Goal: Task Accomplishment & Management: Manage account settings

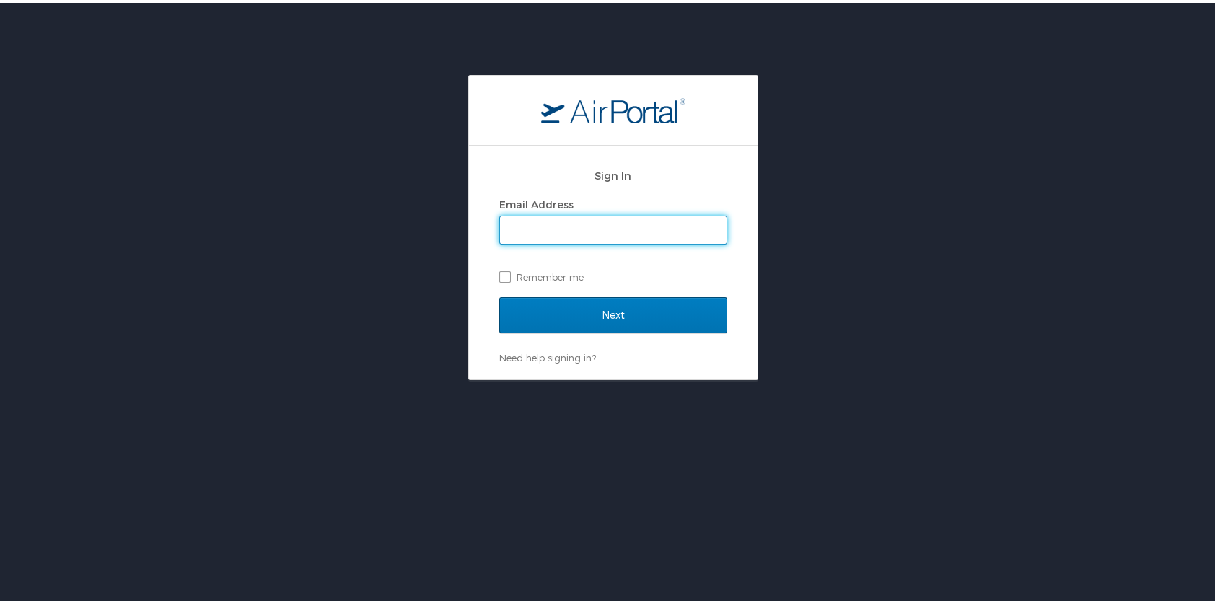
click at [588, 232] on input "Email Address" at bounding box center [613, 227] width 227 height 27
click at [598, 226] on input "Email Address" at bounding box center [613, 227] width 227 height 27
type input "matt.blais@cruzinc.us"
click at [499, 276] on label "Remember me" at bounding box center [613, 274] width 228 height 22
click at [499, 276] on input "Remember me" at bounding box center [503, 272] width 9 height 9
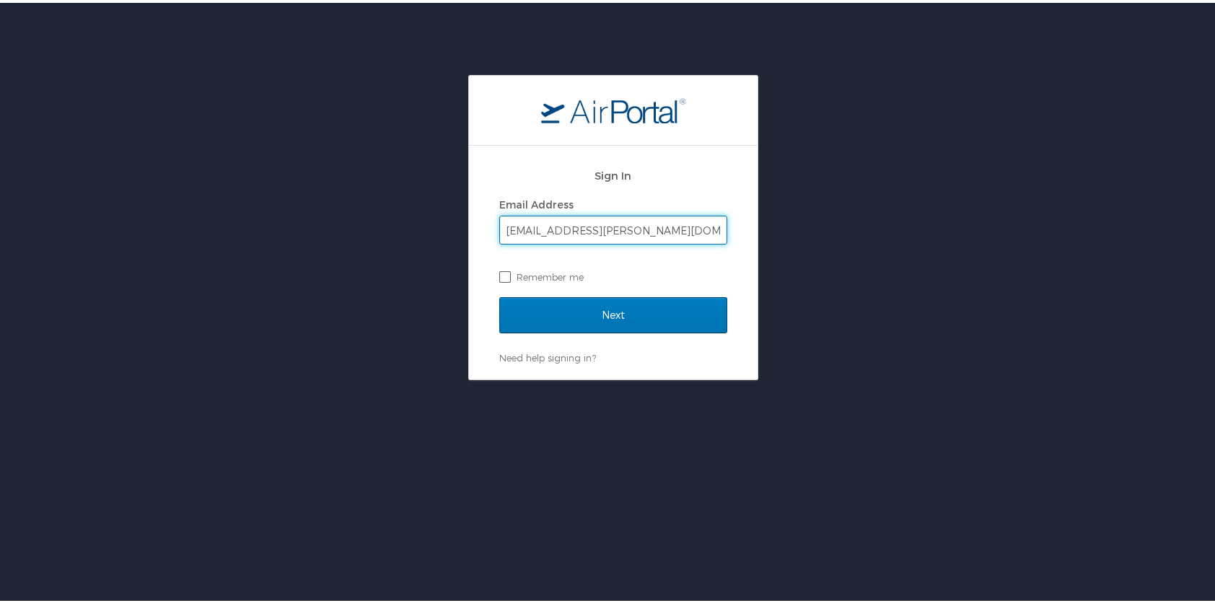
checkbox input "true"
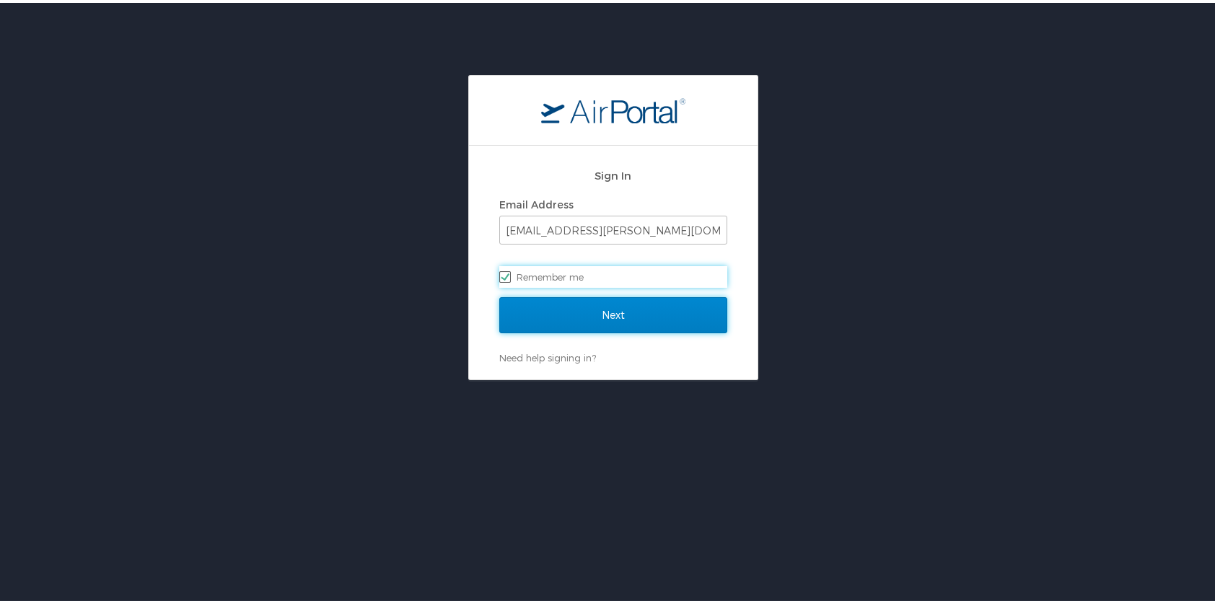
click at [554, 307] on input "Next" at bounding box center [613, 312] width 228 height 36
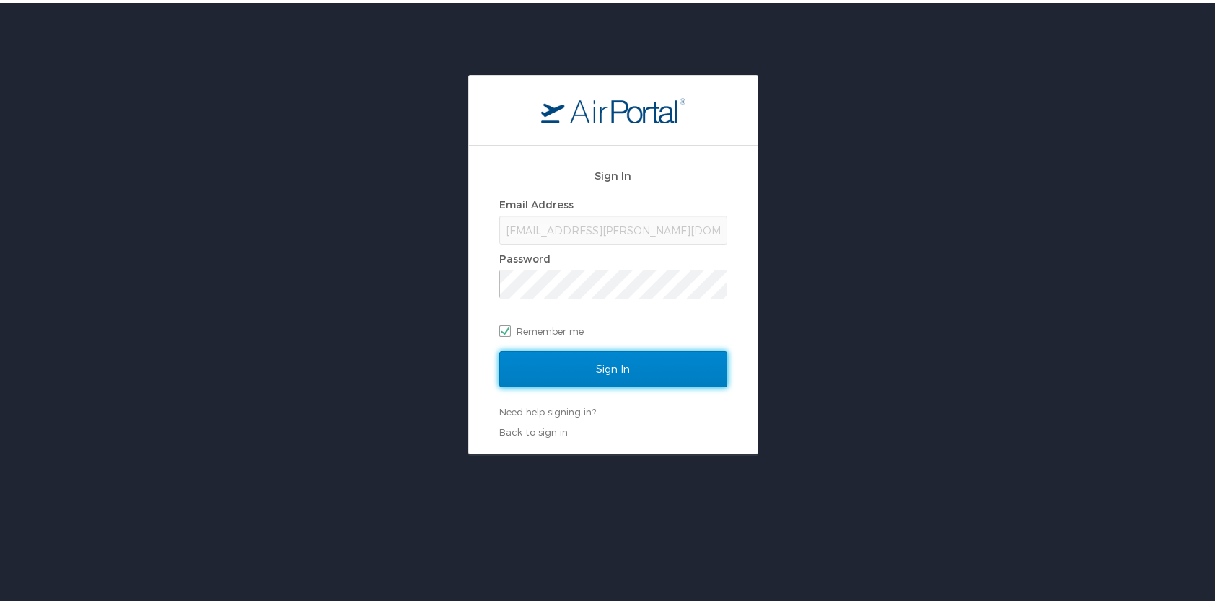
click at [567, 379] on input "Sign In" at bounding box center [613, 367] width 228 height 36
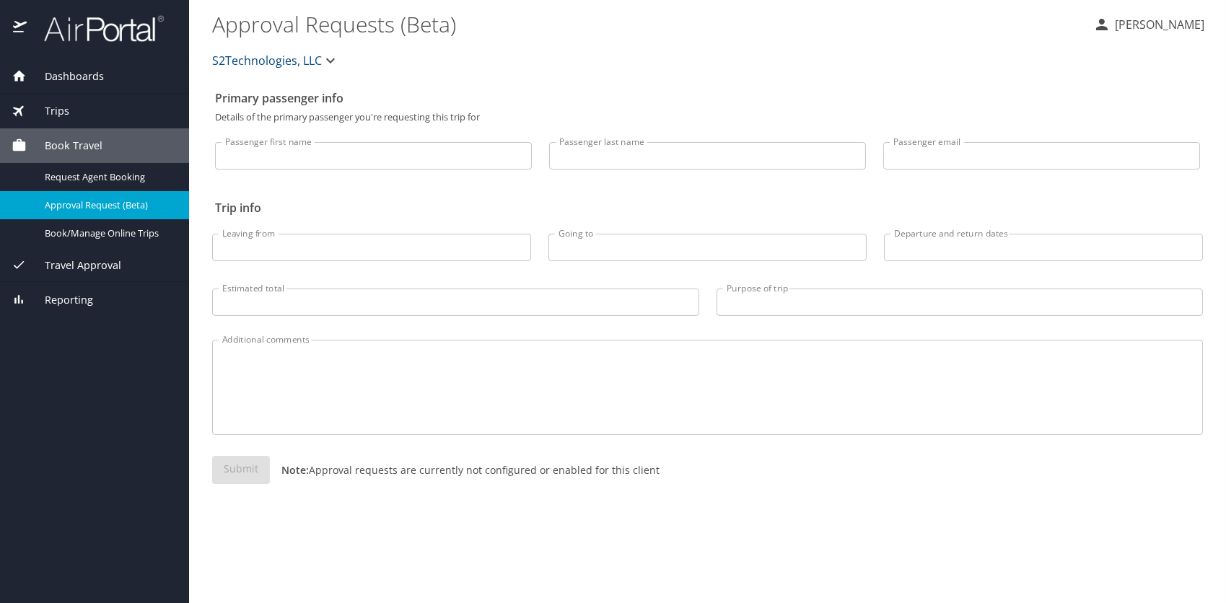
select select "US"
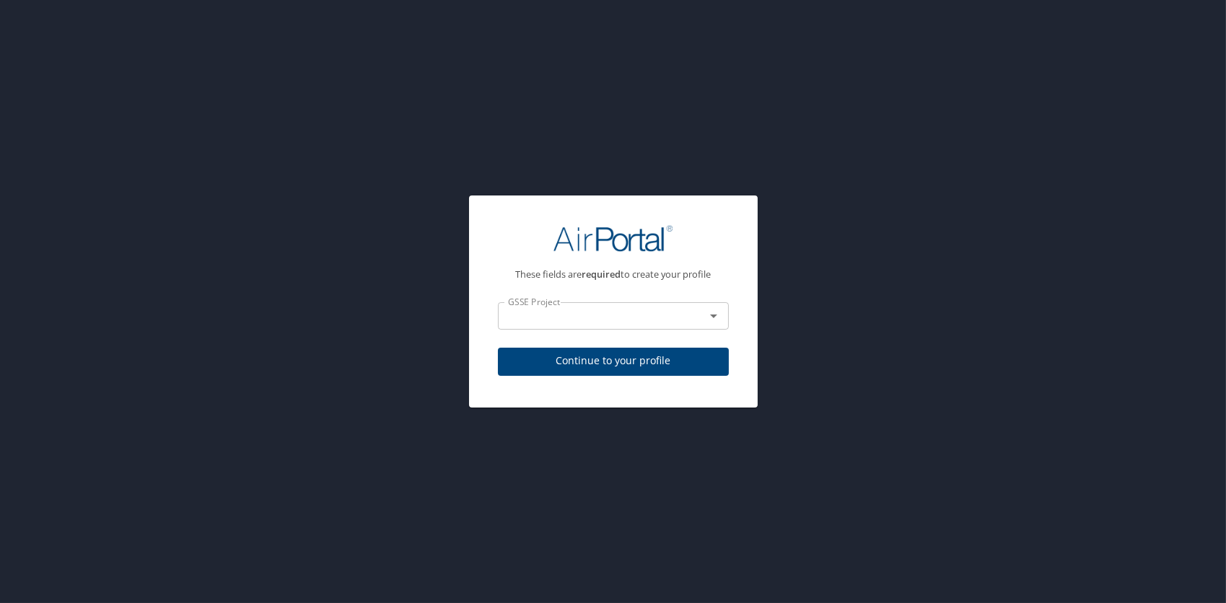
click at [709, 316] on icon "Open" at bounding box center [713, 315] width 17 height 17
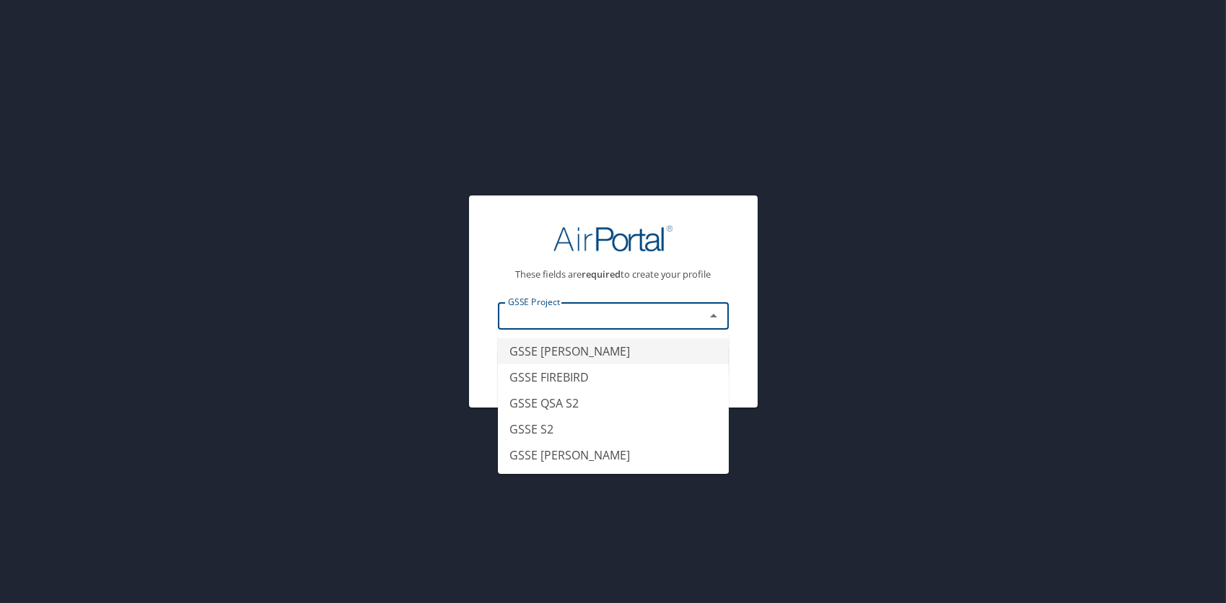
click at [615, 357] on li "GSSE [PERSON_NAME]" at bounding box center [613, 351] width 231 height 26
type input "GSSE [PERSON_NAME]"
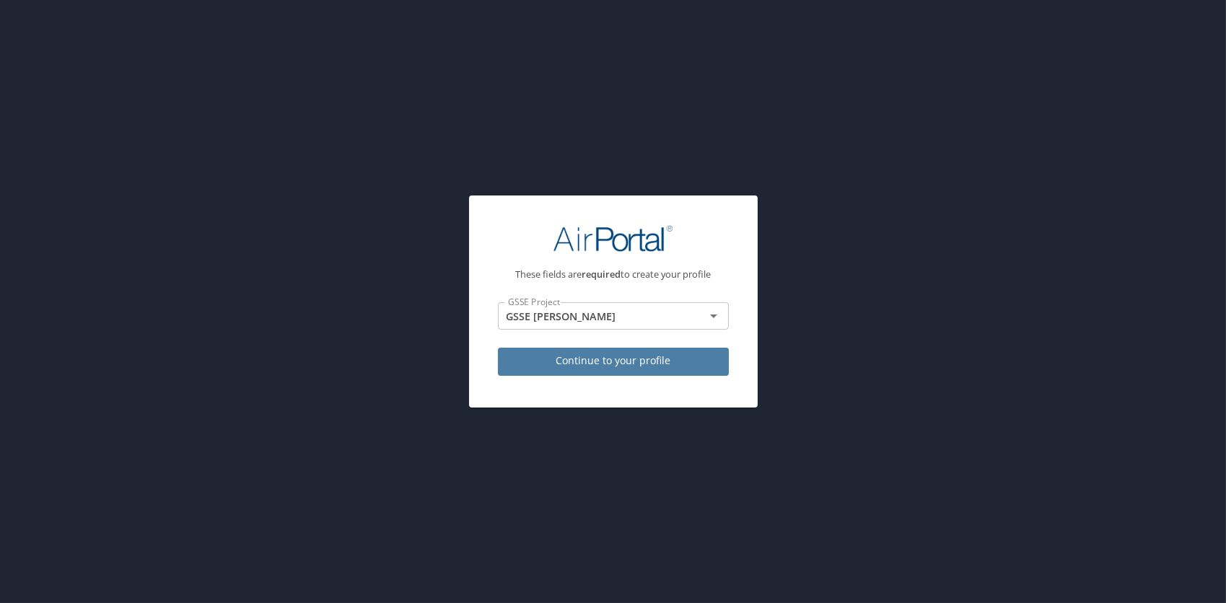
click at [590, 360] on span "Continue to your profile" at bounding box center [613, 361] width 208 height 18
select select "US"
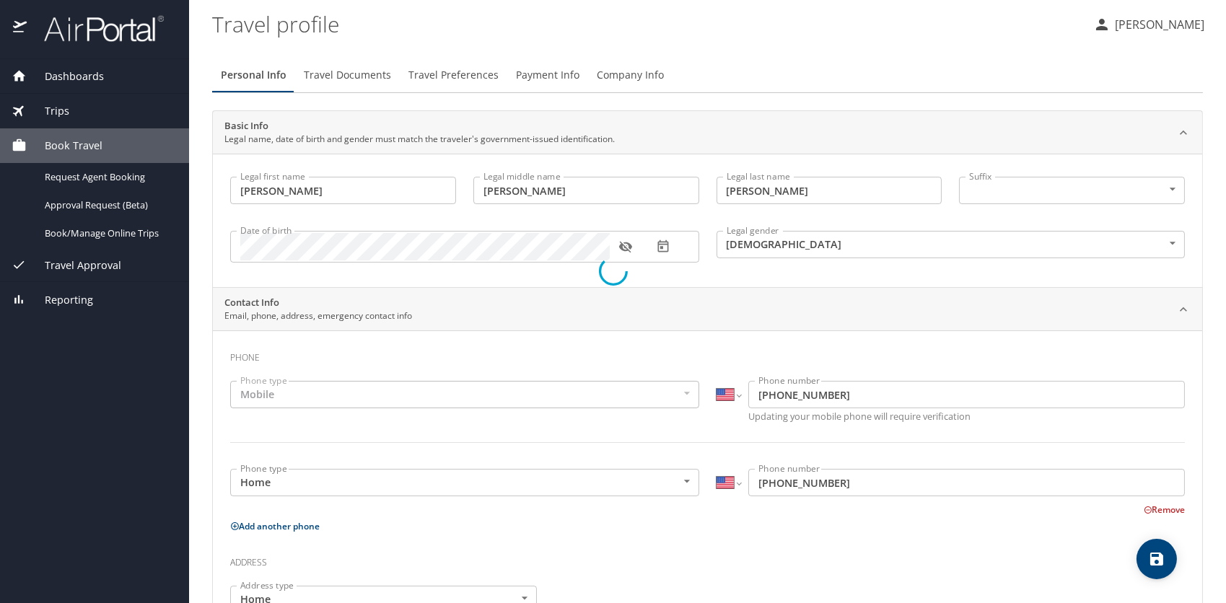
select select "US"
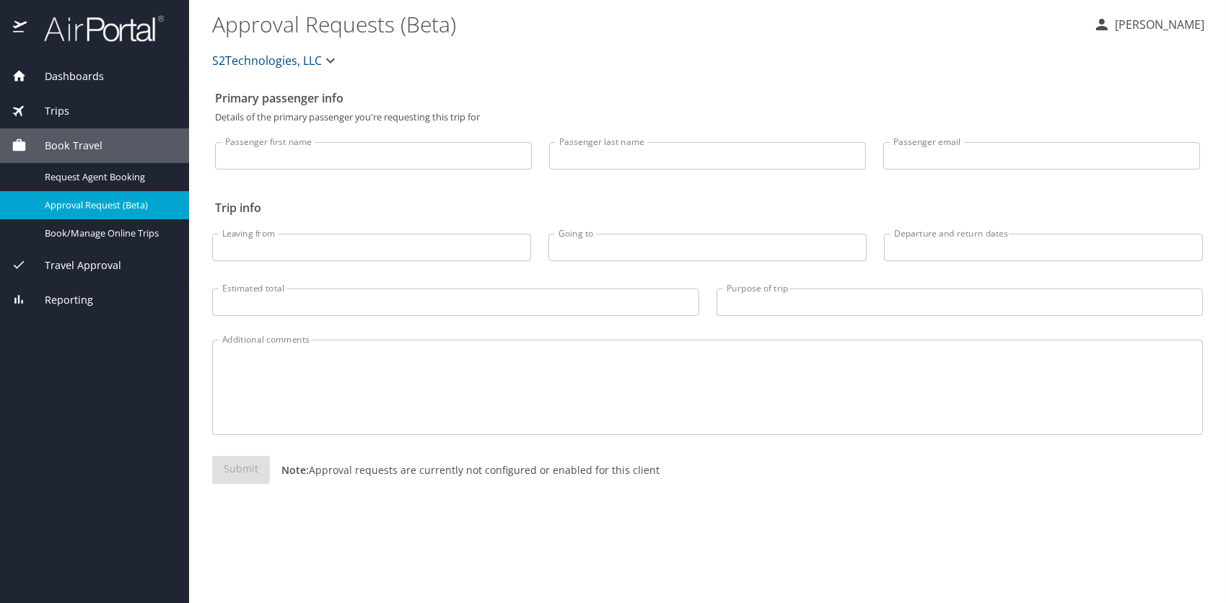
select select "US"
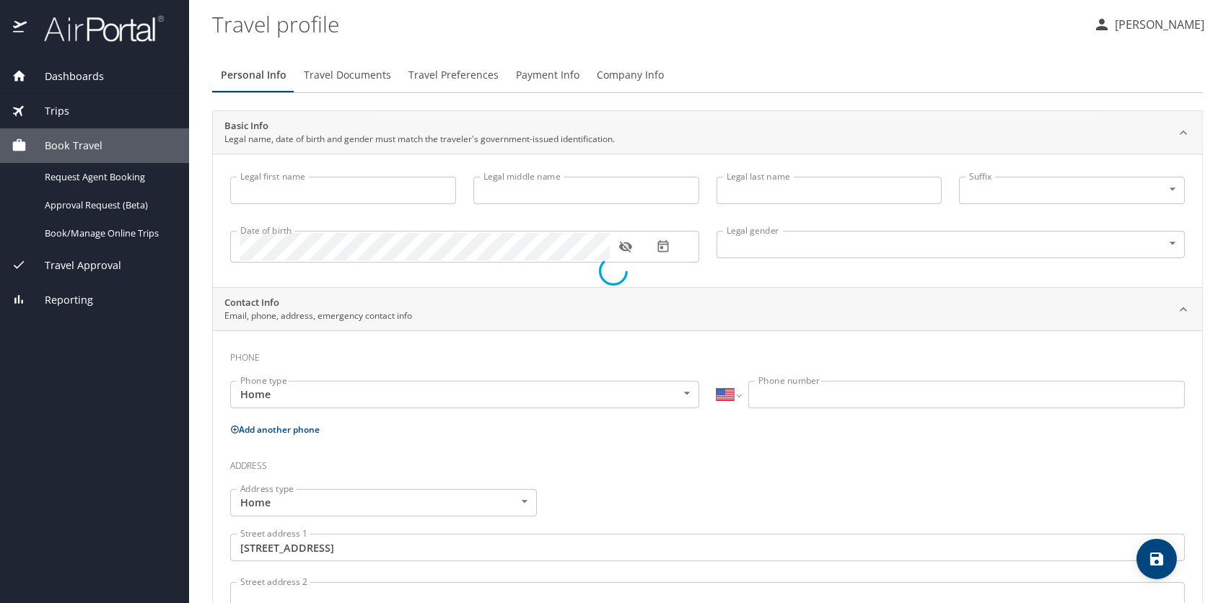
type input "[PERSON_NAME]"
type input "[DEMOGRAPHIC_DATA]"
type input "Jeschelle"
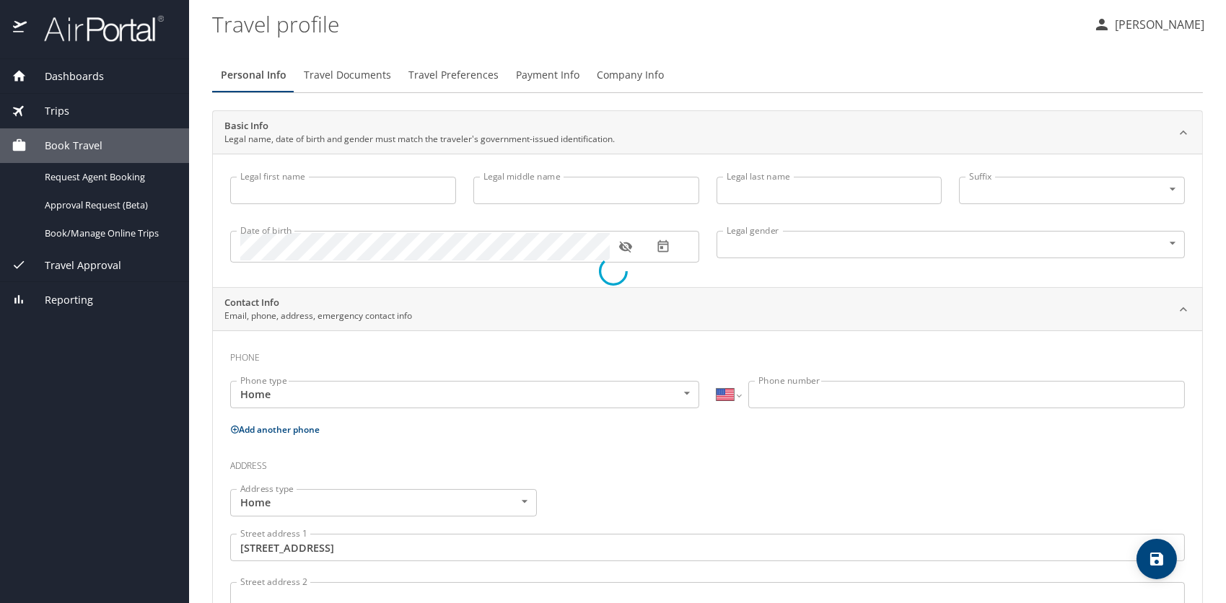
type input "[PERSON_NAME]"
type input "[PHONE_NUMBER]"
type input "[EMAIL_ADDRESS][DOMAIN_NAME]"
type input "[GEOGRAPHIC_DATA]"
type input "[US_STATE]"
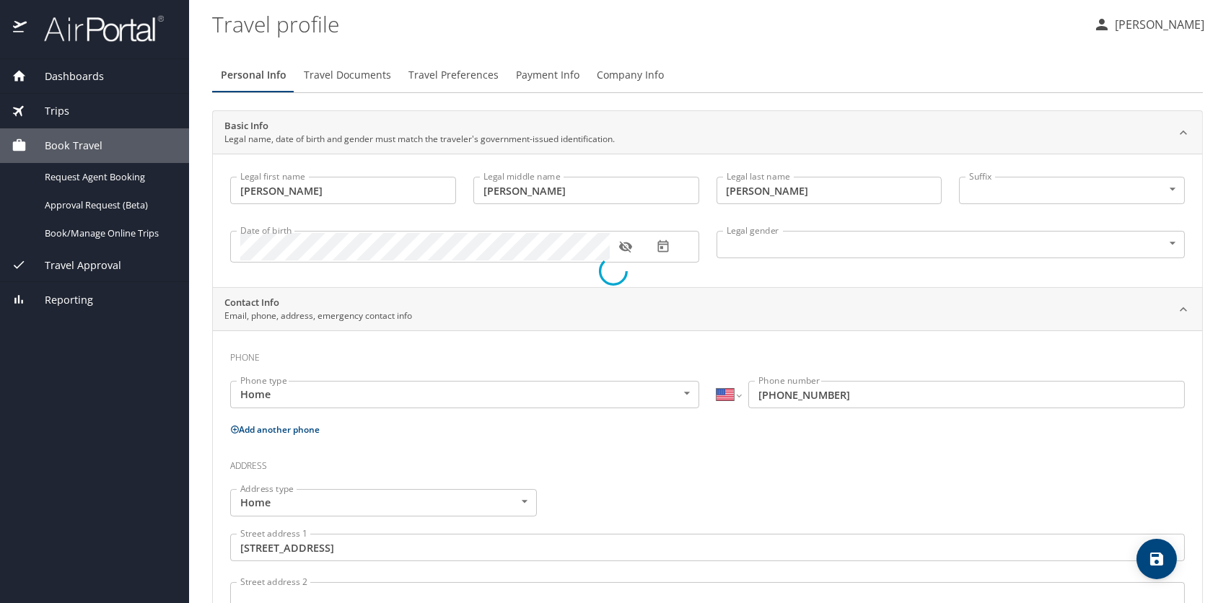
select select "US"
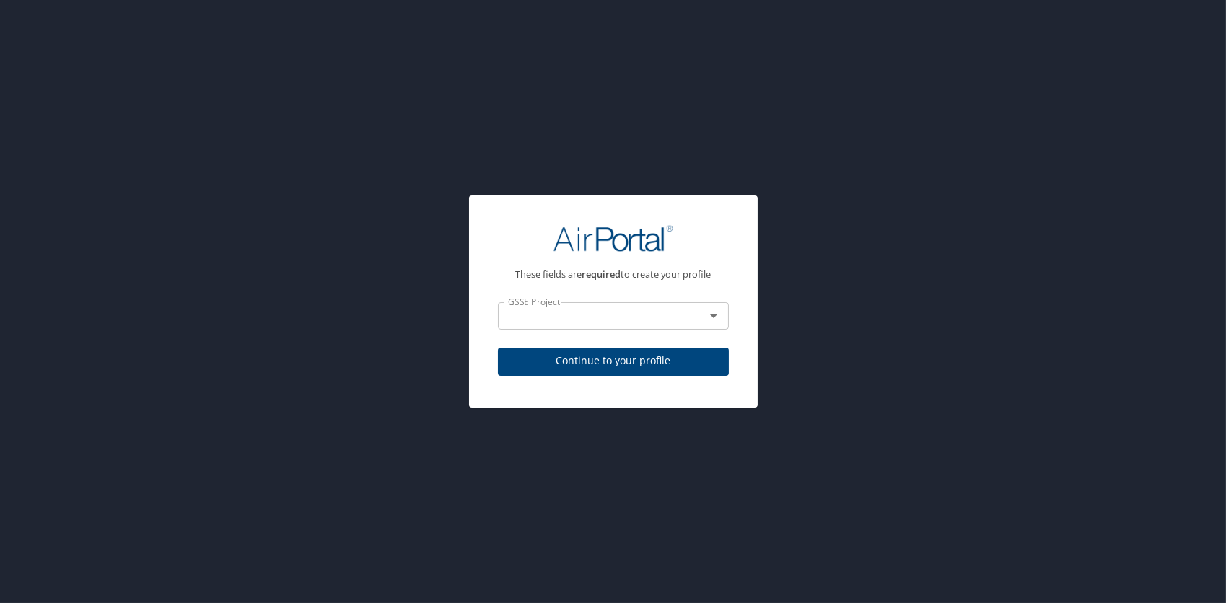
click at [657, 325] on div "GSSE Project" at bounding box center [613, 315] width 231 height 27
click at [716, 323] on icon "Open" at bounding box center [713, 315] width 17 height 17
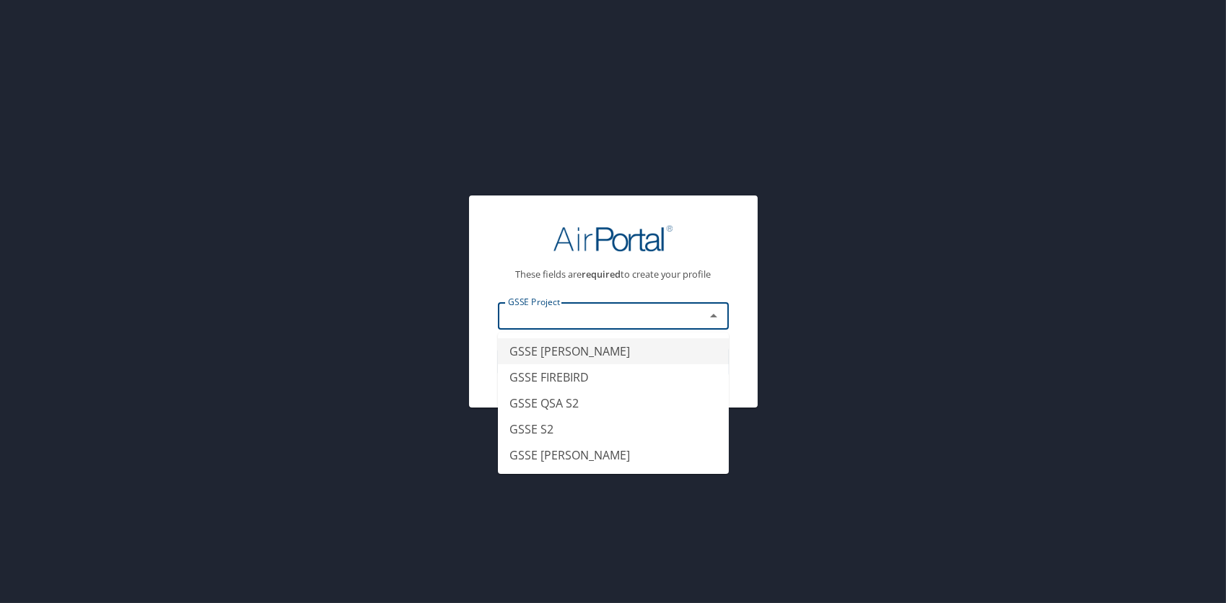
click at [553, 354] on li "GSSE [PERSON_NAME]" at bounding box center [613, 351] width 231 height 26
type input "GSSE [PERSON_NAME]"
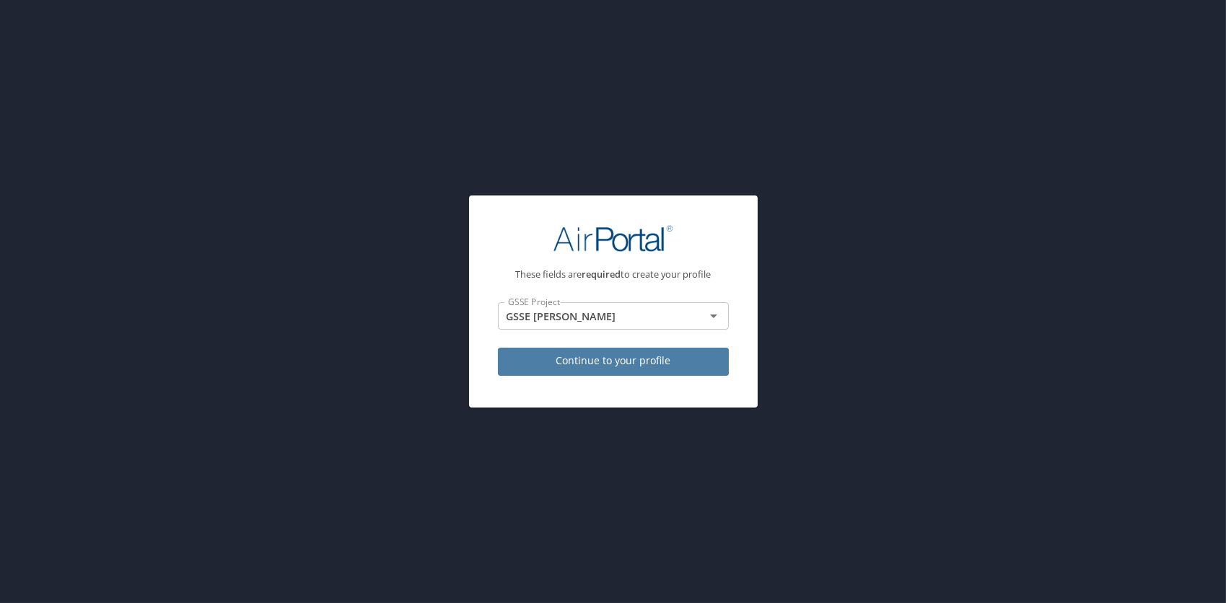
click at [585, 355] on span "Continue to your profile" at bounding box center [613, 361] width 208 height 18
select select "US"
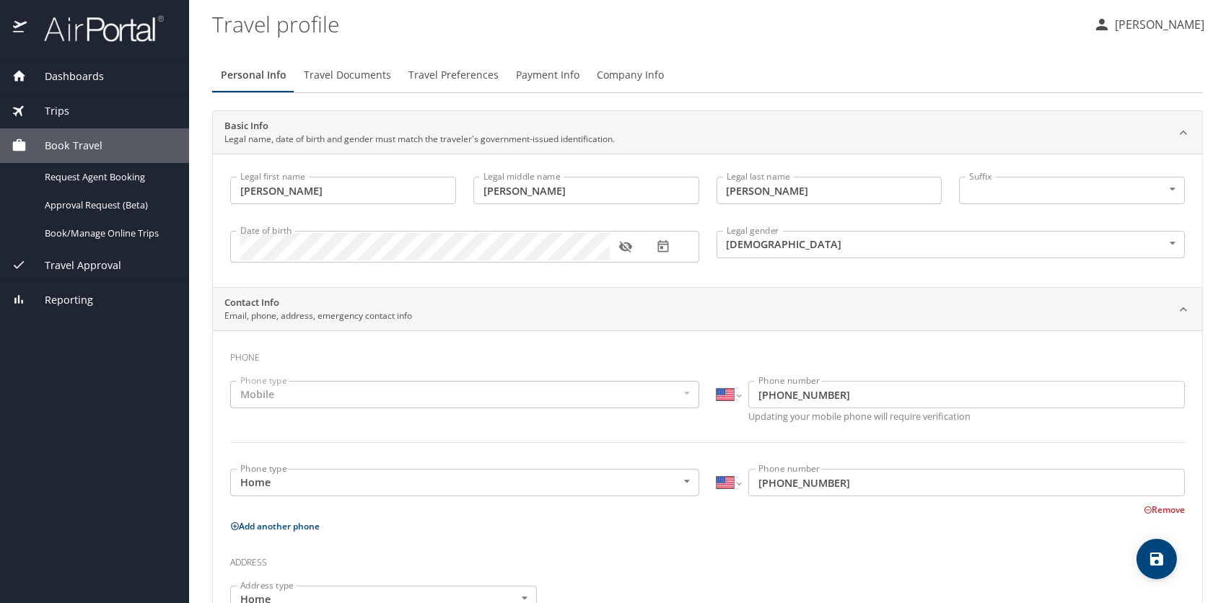
click at [686, 395] on div "Mobile" at bounding box center [464, 394] width 469 height 27
click at [673, 394] on div "Mobile" at bounding box center [464, 394] width 469 height 27
click at [684, 393] on div "Mobile" at bounding box center [464, 394] width 469 height 27
click at [1154, 563] on icon "save" at bounding box center [1156, 559] width 13 height 13
select select "US"
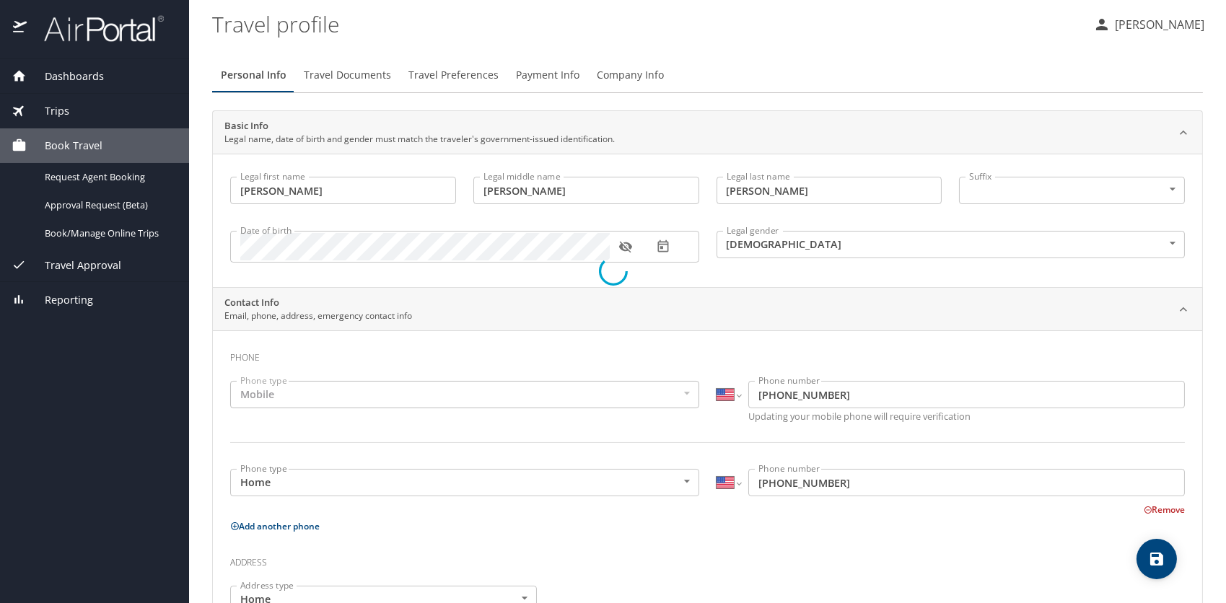
select select "US"
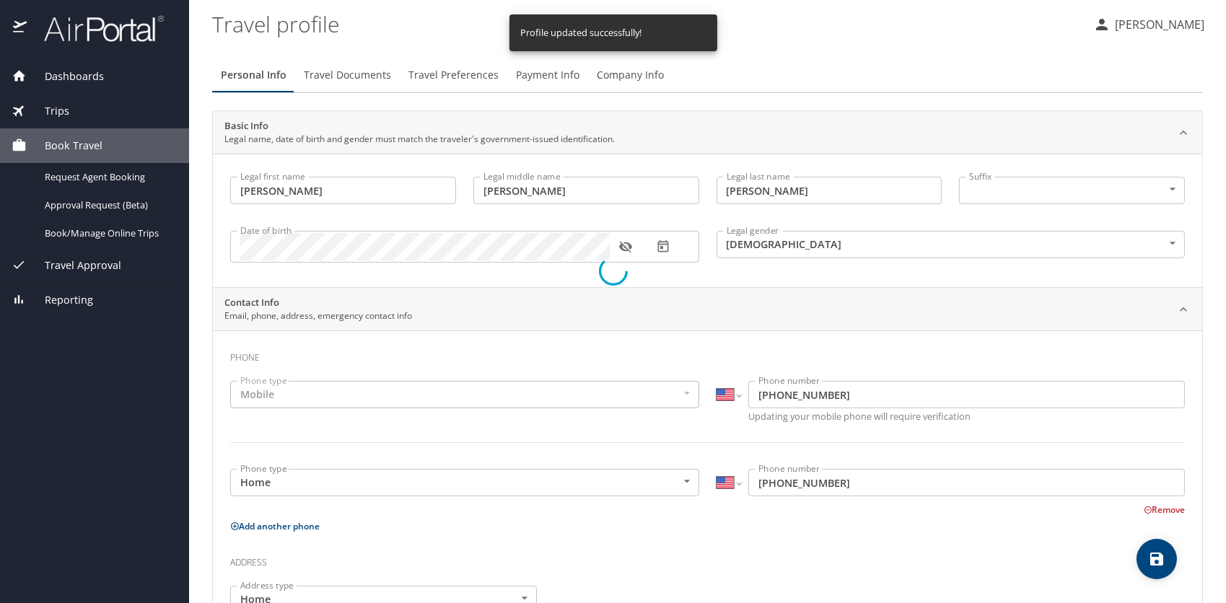
select select "US"
